Goal: Information Seeking & Learning: Learn about a topic

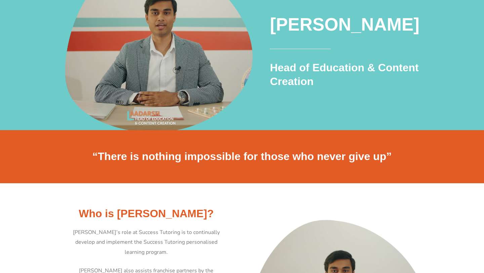
scroll to position [74, 0]
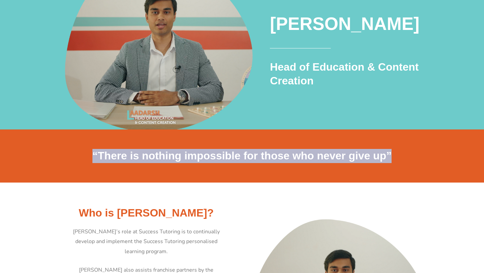
drag, startPoint x: 94, startPoint y: 157, endPoint x: 403, endPoint y: 165, distance: 308.4
click at [403, 165] on div "“There is nothing impossible for those who never give up”" at bounding box center [241, 155] width 383 height 21
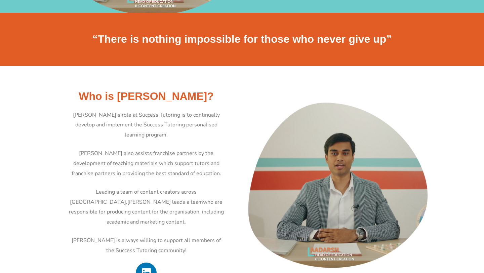
scroll to position [0, 0]
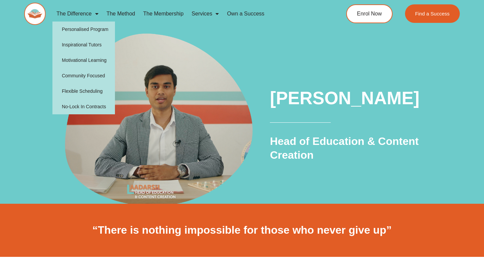
click at [252, 198] on img at bounding box center [158, 121] width 200 height 200
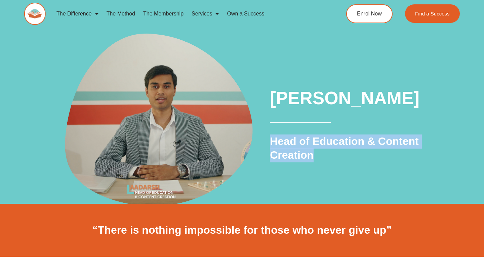
drag, startPoint x: 270, startPoint y: 140, endPoint x: 328, endPoint y: 163, distance: 62.7
click at [328, 163] on div "[PERSON_NAME] Head of Education & Content Creation" at bounding box center [349, 127] width 167 height 146
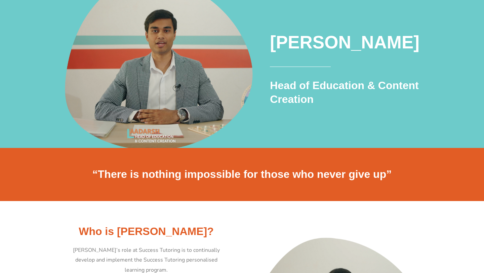
scroll to position [56, 0]
